Goal: Information Seeking & Learning: Learn about a topic

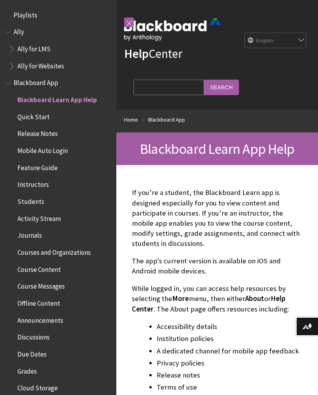
click at [291, 38] on select "English عربية Català Cymraeg Deutsch Español Suomi Français עברית Italiano 日本語 …" at bounding box center [276, 41] width 62 height 16
select select "/ar-sa/Blackboard_App"
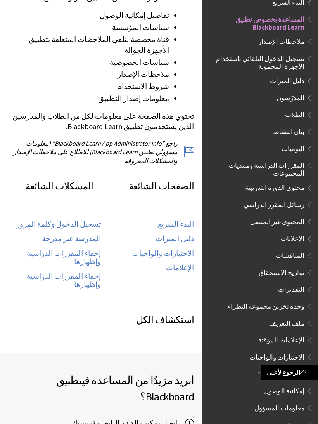
scroll to position [271, 0]
click at [92, 220] on link "تسجيل الدخول وكلمة المرور" at bounding box center [58, 224] width 85 height 9
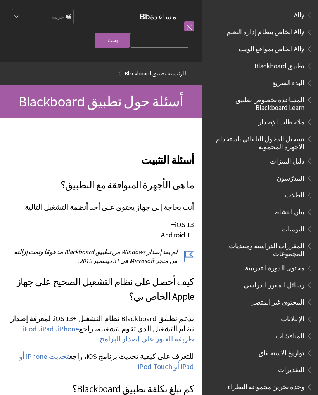
click at [36, 21] on select "English عربية Català Cymraeg Deutsch Español Suomi Français עברית Italiano 日本語 …" at bounding box center [42, 17] width 62 height 16
